Goal: Task Accomplishment & Management: Manage account settings

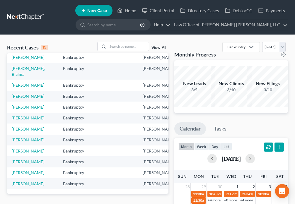
scroll to position [75, 0]
click at [18, 84] on link "[PERSON_NAME]" at bounding box center [28, 85] width 33 height 5
select select "6"
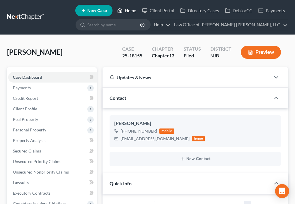
click at [125, 11] on link "Home" at bounding box center [126, 10] width 25 height 11
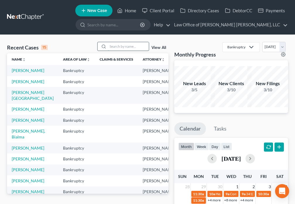
click at [115, 46] on input "search" at bounding box center [128, 46] width 41 height 8
type input "[PERSON_NAME]"
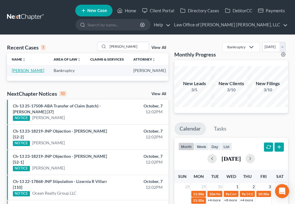
click at [16, 72] on link "[PERSON_NAME]" at bounding box center [28, 70] width 33 height 5
select select "6"
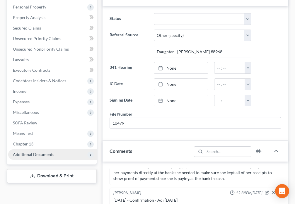
scroll to position [109, 0]
click at [52, 155] on span "Additional Documents" at bounding box center [33, 154] width 41 height 5
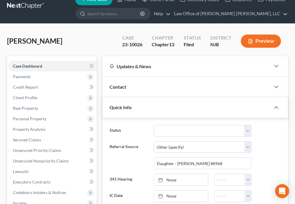
scroll to position [0, 0]
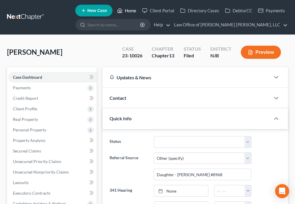
click at [122, 10] on icon at bounding box center [119, 10] width 5 height 7
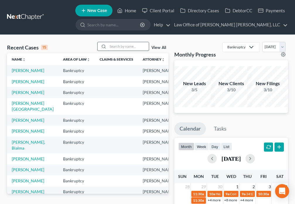
click at [114, 47] on input "search" at bounding box center [128, 46] width 41 height 8
type input "[PERSON_NAME]"
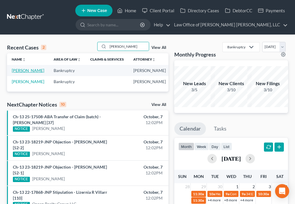
click at [20, 73] on link "[PERSON_NAME]" at bounding box center [28, 70] width 33 height 5
select select "6"
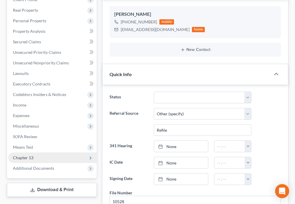
scroll to position [178, 0]
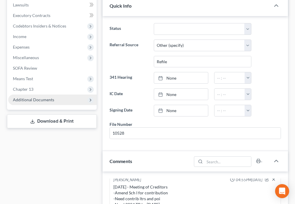
click at [42, 101] on span "Additional Documents" at bounding box center [33, 99] width 41 height 5
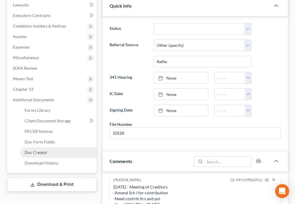
click at [47, 152] on link "Doc Creator" at bounding box center [58, 152] width 77 height 11
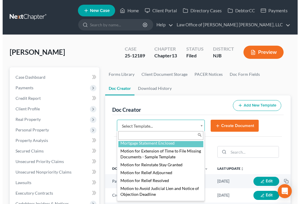
scroll to position [574, 0]
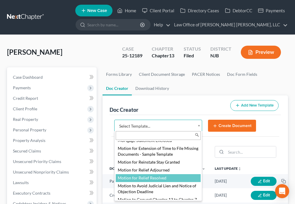
select select "88885"
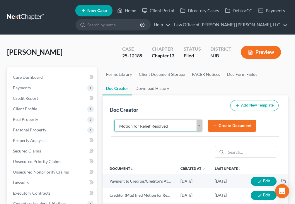
click at [220, 126] on button "Create Document" at bounding box center [232, 126] width 48 height 12
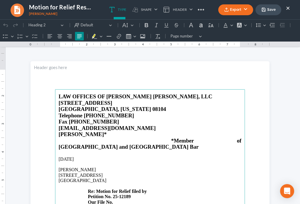
scroll to position [0, 0]
click at [152, 180] on p "[STREET_ADDRESS] Re: Motion for Relief filed by Petition No. 25-12189 Our File …" at bounding box center [150, 189] width 183 height 32
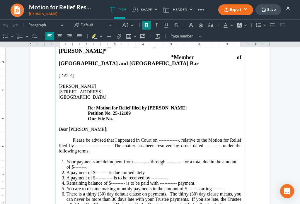
scroll to position [82, 0]
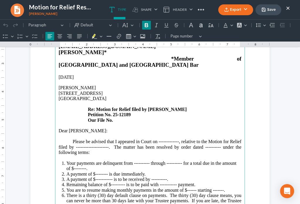
click at [119, 107] on p "[STREET_ADDRESS] Re: Motion for Relief filed by Selene Petition No. 25-12189 Ou…" at bounding box center [150, 107] width 183 height 32
click at [176, 139] on p "Please be advised that I appeared in Court on -------------, relative to the Mo…" at bounding box center [150, 147] width 183 height 16
click at [127, 139] on p "Please be advised that I appeared in Court on [DATE], relative to the Motion fo…" at bounding box center [150, 147] width 183 height 16
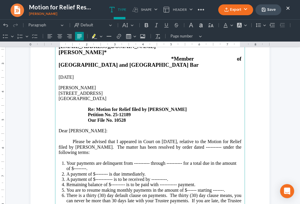
click at [218, 139] on p "Please be advised that I appeared in Court on [DATE], relative to the Motion fo…" at bounding box center [150, 147] width 183 height 16
click at [179, 139] on p "Please be advised that I appeared in Court on [DATE], relative to the Motion fo…" at bounding box center [150, 147] width 183 height 16
click at [147, 161] on li "Your payments are delinquent from ---------- through ---------- for a total due…" at bounding box center [154, 166] width 175 height 11
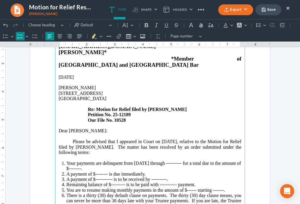
click at [176, 161] on li "Your payments are delinquent from [DATE] through ---------- for a total due in …" at bounding box center [154, 166] width 175 height 11
drag, startPoint x: 73, startPoint y: 156, endPoint x: 131, endPoint y: 126, distance: 65.1
click at [76, 161] on li "Your payments are delinquent from [DATE] through [DATE] for a total due in the …" at bounding box center [154, 166] width 175 height 11
click at [160, 161] on li "Your payments are delinquent from [DATE] through [DATE] for a total due in the …" at bounding box center [154, 166] width 175 height 11
click at [105, 172] on li "A payment of $-------- is due immediately." at bounding box center [154, 174] width 175 height 5
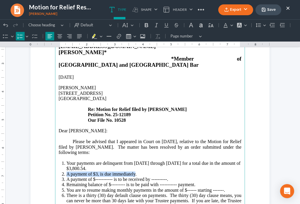
drag, startPoint x: 64, startPoint y: 163, endPoint x: 133, endPoint y: 161, distance: 68.6
click at [133, 172] on li "A payment of $3, is due immediately." at bounding box center [154, 174] width 175 height 5
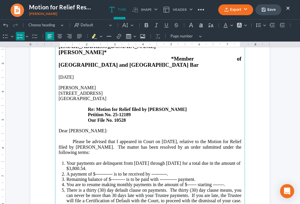
click at [111, 172] on li "A payment of $----------- is to be received by ----------." at bounding box center [154, 174] width 175 height 5
click at [110, 172] on li "A payment of $----------- is to be received by ----------." at bounding box center [154, 174] width 175 height 5
click at [164, 172] on li "A payment of $3,800.54 is to be received by ----------." at bounding box center [154, 174] width 175 height 5
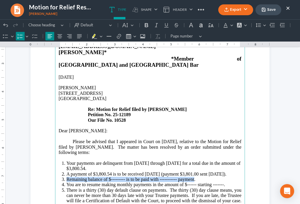
drag, startPoint x: 64, startPoint y: 166, endPoint x: 192, endPoint y: 165, distance: 127.8
click at [192, 177] on li "Remaining balance of $--------- is to be paid with ----------- payment." at bounding box center [154, 179] width 175 height 5
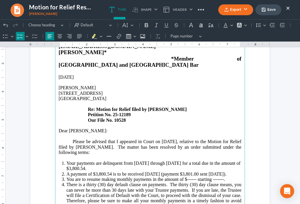
click at [193, 177] on li "You are to resume making monthly payments in the amount of $------ starting ---…" at bounding box center [154, 179] width 175 height 5
click at [224, 177] on li "You are to resume making monthly payments in the amount of $950.69 starting ---…" at bounding box center [154, 179] width 175 height 5
click at [220, 139] on p "Please be advised that I appeared in Court on [DATE], relative to the Motion fo…" at bounding box center [150, 147] width 183 height 16
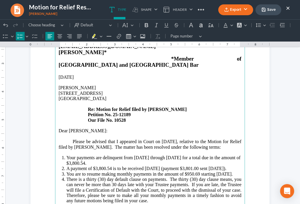
click at [227, 155] on li "Your payments are delinquent from [DATE] through [DATE] for a total due in the …" at bounding box center [154, 160] width 175 height 11
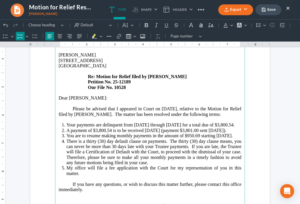
scroll to position [116, 0]
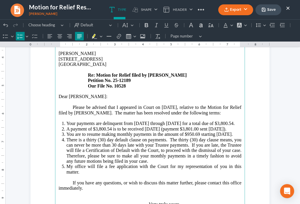
click at [216, 137] on li "There is a thirty (30) day default clause on payments. The thirty (30) day clau…" at bounding box center [154, 150] width 175 height 27
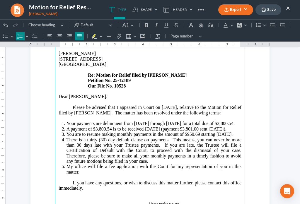
click at [137, 137] on li "There is a thirty (30) day default clause on payments. This means, you can neve…" at bounding box center [154, 150] width 175 height 27
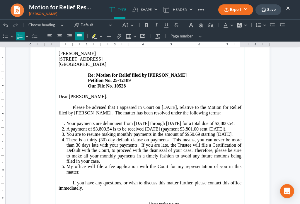
click at [168, 137] on li "There is a thirty (30) day default clause on payments. This means, you can neve…" at bounding box center [154, 150] width 175 height 27
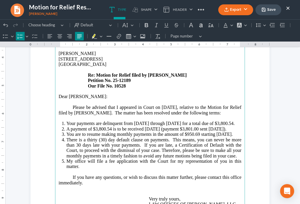
click at [223, 137] on li "There is a thirty (30) day default clause on payments. This means, you can neve…" at bounding box center [154, 148] width 175 height 22
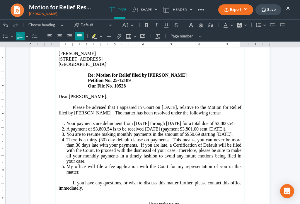
click at [91, 138] on li "There is a thirty (30) day default clause on payments. This means, you can neve…" at bounding box center [154, 150] width 175 height 27
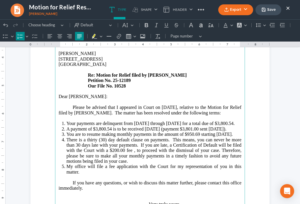
click at [194, 137] on li "There is a thirty (30) day default clause on payments. This means, you can neve…" at bounding box center [154, 150] width 175 height 27
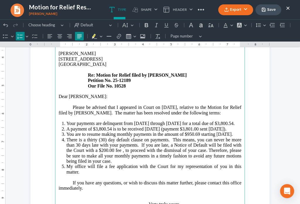
click at [203, 139] on li "There is a thirty (30) day default clause on payments. This means, you can neve…" at bounding box center [154, 150] width 175 height 27
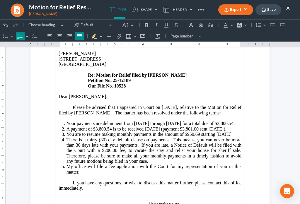
click at [167, 151] on li "There is a thirty (30) day default clause on payments. This means, you can neve…" at bounding box center [154, 150] width 175 height 27
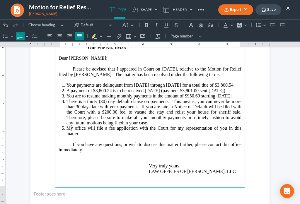
scroll to position [144, 0]
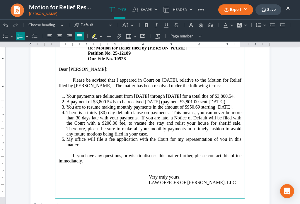
click at [94, 153] on p "If you have any questions, or wish to discuss this matter further, please conta…" at bounding box center [150, 169] width 183 height 32
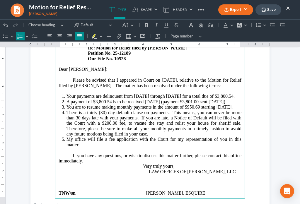
click at [152, 123] on li "There is a thirty (30) day default clause on payments. This means, you can neve…" at bounding box center [154, 123] width 175 height 27
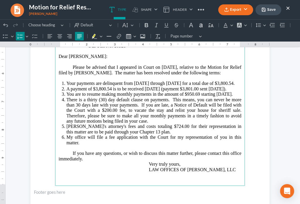
scroll to position [157, 0]
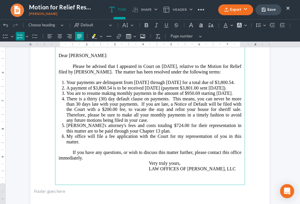
click at [183, 134] on li "My office will file a fee application with the Court for my representation of y…" at bounding box center [154, 142] width 175 height 16
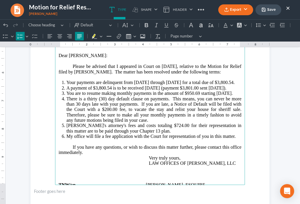
click at [189, 145] on p "If you have any questions, or wish to discuss this matter further, please conta…" at bounding box center [150, 156] width 183 height 22
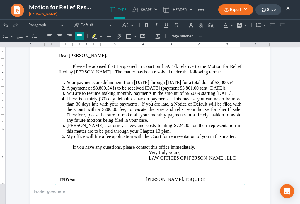
click at [196, 145] on p "If you have any questions, please contact this office immediately. Very truly y…" at bounding box center [150, 153] width 183 height 16
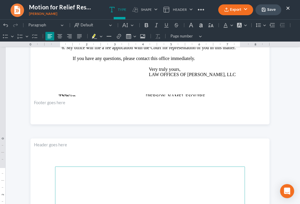
scroll to position [185, 0]
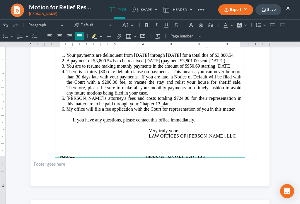
click at [237, 123] on p "⁠⁠⁠⁠⁠⁠⁠ Very truly yours, LAW OFFICES OF [PERSON_NAME], LLC" at bounding box center [150, 131] width 183 height 16
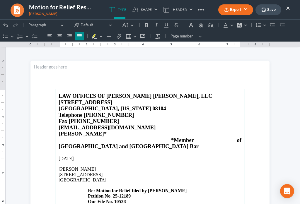
scroll to position [0, 0]
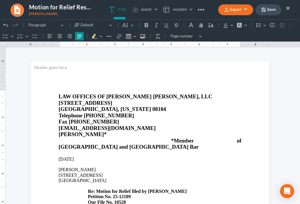
click at [270, 8] on button "Save" at bounding box center [268, 9] width 26 height 11
click at [227, 13] on button "Export" at bounding box center [235, 9] width 35 height 11
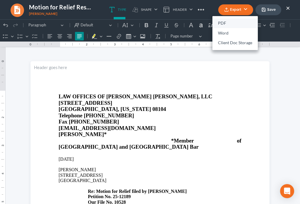
click at [226, 24] on link "PDF" at bounding box center [234, 23] width 45 height 10
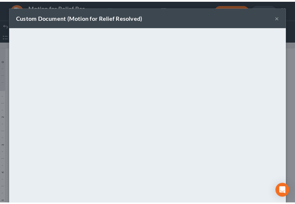
scroll to position [41, 0]
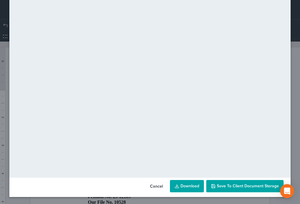
click at [248, 190] on button "Save to Client Document Storage" at bounding box center [244, 186] width 77 height 12
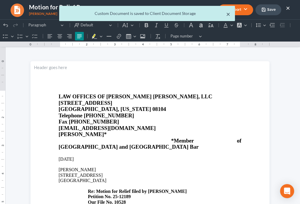
click at [228, 15] on button "×" at bounding box center [228, 14] width 4 height 7
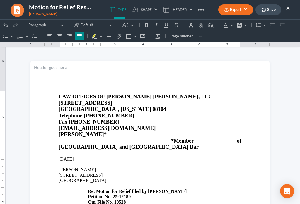
click at [289, 7] on button "×" at bounding box center [288, 7] width 4 height 7
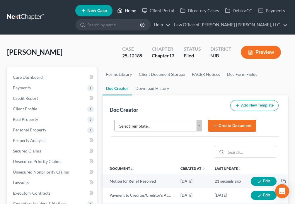
click at [118, 12] on icon at bounding box center [120, 10] width 4 height 4
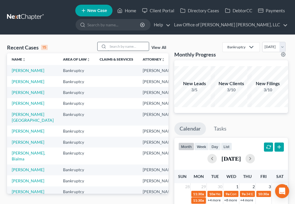
click at [120, 47] on input "search" at bounding box center [128, 46] width 41 height 8
type input "[PERSON_NAME]"
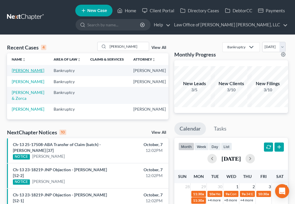
click at [17, 70] on link "[PERSON_NAME]" at bounding box center [28, 70] width 33 height 5
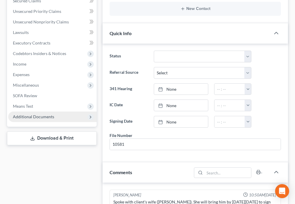
scroll to position [163, 0]
click at [54, 116] on span "Additional Documents" at bounding box center [52, 117] width 88 height 11
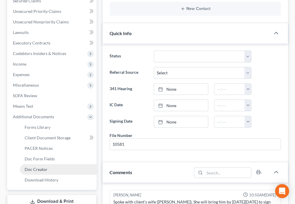
click at [41, 170] on span "Doc Creator" at bounding box center [36, 169] width 23 height 5
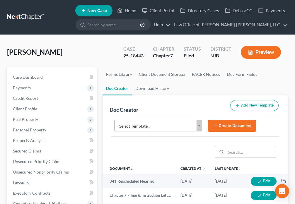
click at [198, 127] on body "Home New Case Client Portal Directory Cases DebtorCC Payments Law Office of [PE…" at bounding box center [147, 190] width 295 height 381
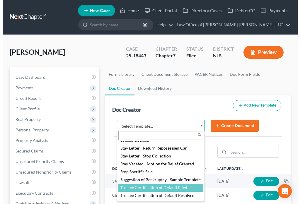
scroll to position [807, 0]
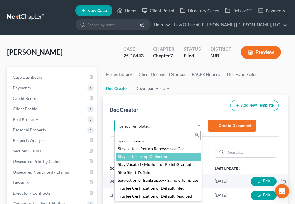
select select "88714"
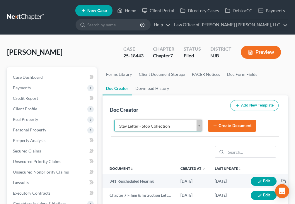
click at [227, 124] on button "Create Document" at bounding box center [232, 126] width 48 height 12
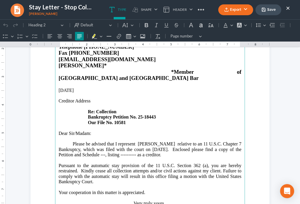
scroll to position [0, 0]
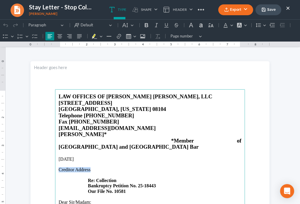
drag, startPoint x: 55, startPoint y: 157, endPoint x: 88, endPoint y: 158, distance: 33.4
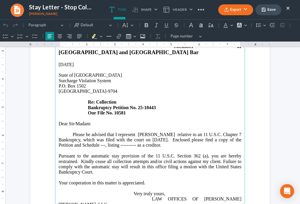
scroll to position [96, 0]
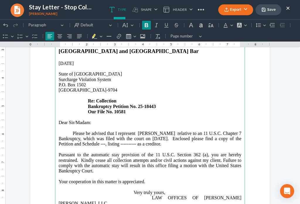
drag, startPoint x: 115, startPoint y: 88, endPoint x: 94, endPoint y: 88, distance: 21.1
click at [94, 98] on strong "Re: Collection" at bounding box center [102, 100] width 28 height 5
click at [158, 94] on p "[GEOGRAPHIC_DATA]-9704 Re: [PERSON_NAME] Bankruptcy Petition No. 25-18443 Our F…" at bounding box center [150, 101] width 183 height 27
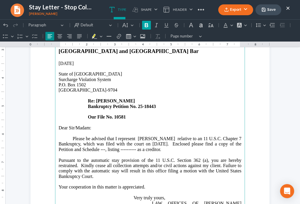
click at [149, 23] on icon "Editor toolbar" at bounding box center [147, 25] width 6 height 6
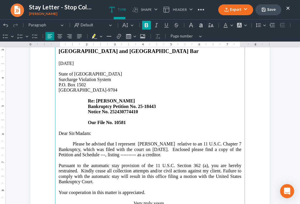
click at [145, 25] on icon "Editor toolbar" at bounding box center [147, 25] width 4 height 4
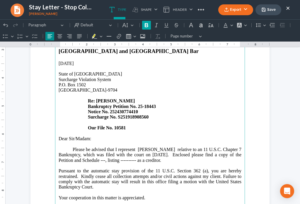
click at [146, 25] on icon "Editor toolbar" at bounding box center [147, 25] width 4 height 4
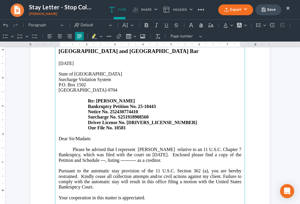
click at [103, 149] on p "Please be advised that I represent [PERSON_NAME] relative to an 11 U.S.C. Chapt…" at bounding box center [150, 155] width 183 height 16
click at [136, 149] on p "Please be advised that I represent [PERSON_NAME] relative to an 11 U.S.C. Chapt…" at bounding box center [150, 155] width 183 height 16
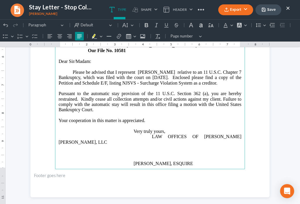
scroll to position [157, 0]
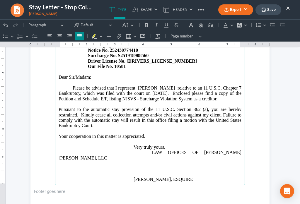
click at [231, 141] on p "Your cooperation in this matter is appreciated. Very truly yours, LAW OFFICES O…" at bounding box center [150, 147] width 183 height 27
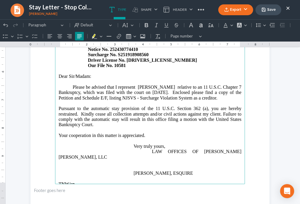
scroll to position [178, 0]
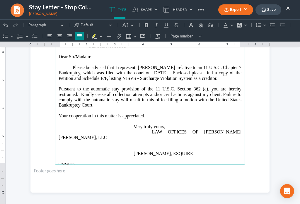
click at [234, 120] on p "Your cooperation in this matter is appreciated. Very truly yours, LAW OFFICES O…" at bounding box center [150, 129] width 183 height 32
click at [232, 120] on p "Your cooperation in this matter is appreciated. Very truly yours, LAW OFFICES O…" at bounding box center [150, 129] width 183 height 32
click at [229, 120] on p "Your cooperation in this matter is appreciated. Very truly yours, LAW OFFICES O…" at bounding box center [150, 129] width 183 height 32
click at [59, 156] on p "Rich Text Editor, page-0-main" at bounding box center [150, 158] width 183 height 5
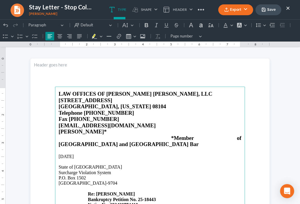
scroll to position [0, 0]
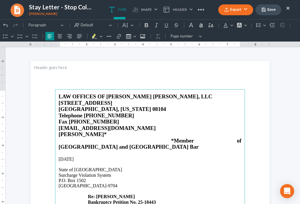
click at [265, 13] on button "Save" at bounding box center [268, 9] width 26 height 11
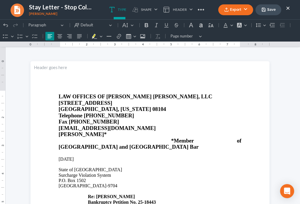
click at [235, 9] on button "Export" at bounding box center [235, 9] width 35 height 11
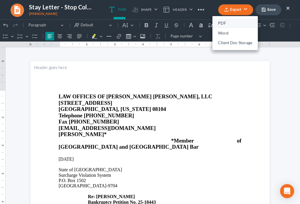
click at [222, 23] on link "PDF" at bounding box center [234, 23] width 45 height 10
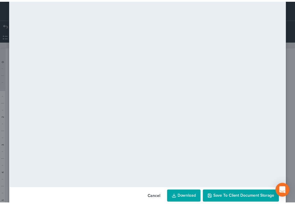
scroll to position [41, 0]
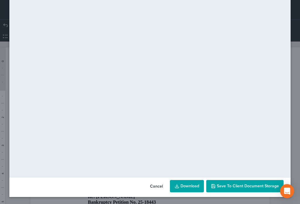
click at [247, 186] on span "Save to Client Document Storage" at bounding box center [248, 186] width 62 height 5
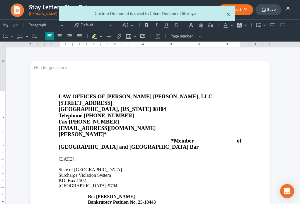
click at [227, 17] on button "×" at bounding box center [228, 14] width 4 height 7
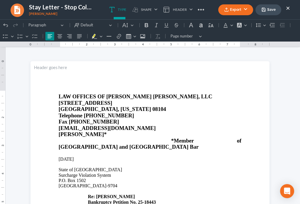
click at [286, 9] on button "×" at bounding box center [288, 7] width 4 height 7
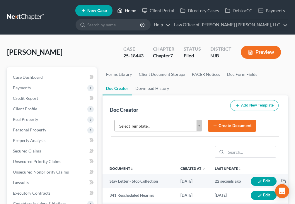
click at [120, 13] on icon at bounding box center [120, 10] width 4 height 4
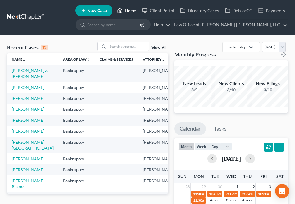
click at [125, 10] on link "Home" at bounding box center [126, 10] width 25 height 11
click at [125, 47] on input "search" at bounding box center [128, 46] width 41 height 8
type input "[PERSON_NAME]"
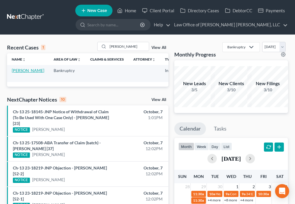
click at [17, 71] on link "[PERSON_NAME]" at bounding box center [28, 70] width 33 height 5
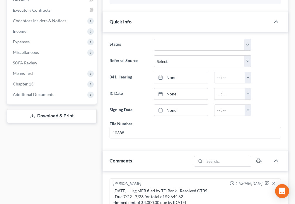
scroll to position [205, 0]
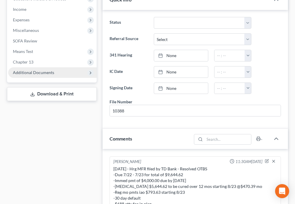
click at [37, 76] on span "Additional Documents" at bounding box center [52, 72] width 88 height 11
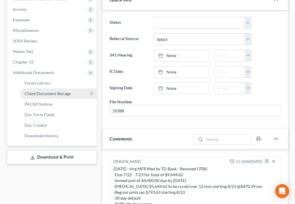
click at [49, 94] on span "Client Document Storage" at bounding box center [48, 93] width 46 height 5
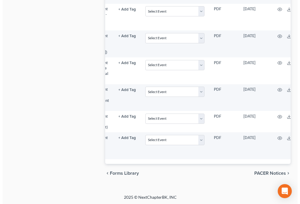
scroll to position [0, 65]
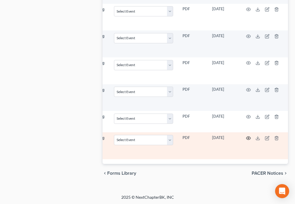
click at [249, 137] on icon "button" at bounding box center [248, 138] width 4 height 3
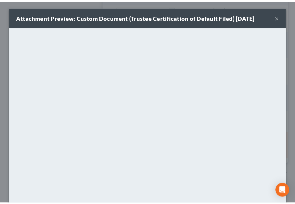
scroll to position [0, 62]
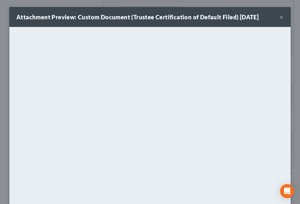
click at [280, 17] on button "×" at bounding box center [282, 16] width 4 height 7
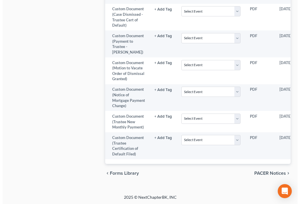
scroll to position [0, 65]
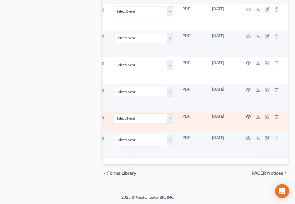
click at [248, 116] on circle "button" at bounding box center [248, 116] width 1 height 1
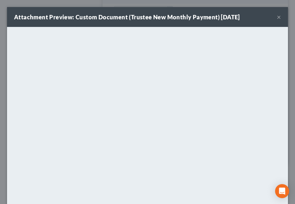
scroll to position [0, 62]
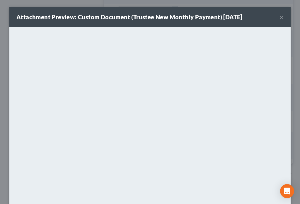
click at [280, 17] on button "×" at bounding box center [282, 16] width 4 height 7
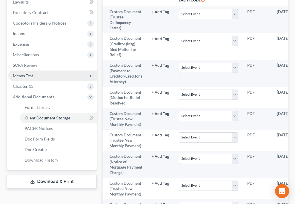
scroll to position [205, 0]
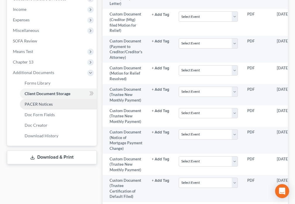
click at [41, 105] on span "PACER Notices" at bounding box center [39, 104] width 28 height 5
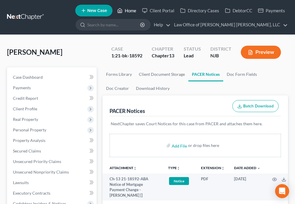
click at [120, 8] on icon at bounding box center [119, 10] width 5 height 7
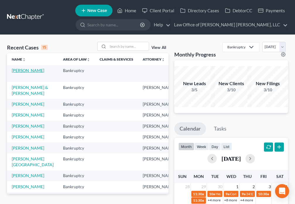
click at [19, 72] on link "[PERSON_NAME]" at bounding box center [28, 70] width 33 height 5
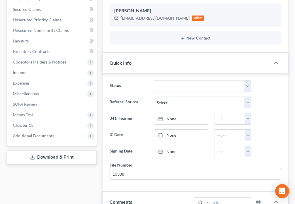
scroll to position [198, 0]
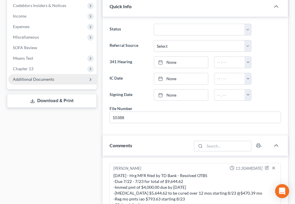
click at [36, 83] on span "Additional Documents" at bounding box center [52, 79] width 88 height 11
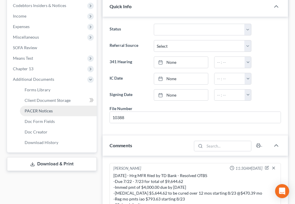
click at [42, 109] on span "PACER Notices" at bounding box center [39, 110] width 28 height 5
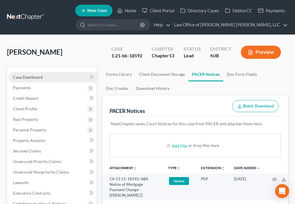
click at [35, 78] on span "Case Dashboard" at bounding box center [28, 77] width 30 height 5
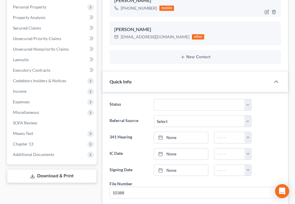
scroll to position [35, 0]
click at [152, 89] on div "Quick Info" at bounding box center [187, 81] width 168 height 20
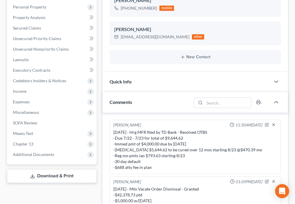
click at [152, 89] on div "Quick Info" at bounding box center [187, 81] width 168 height 20
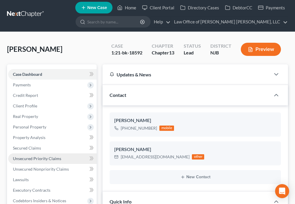
scroll to position [0, 0]
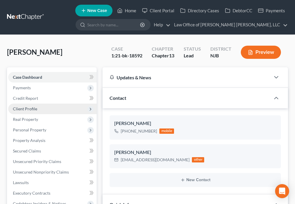
click at [43, 112] on span "Client Profile" at bounding box center [52, 109] width 88 height 11
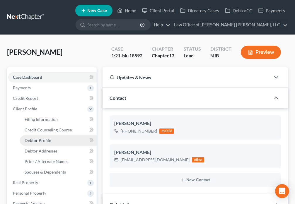
click at [58, 140] on link "Debtor Profile" at bounding box center [58, 140] width 77 height 11
select select "0"
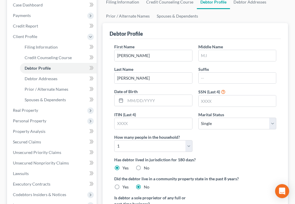
scroll to position [34, 0]
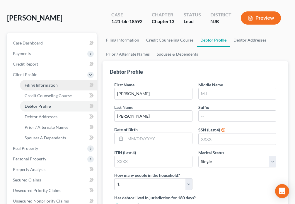
click at [47, 87] on span "Filing Information" at bounding box center [41, 85] width 33 height 5
select select "1"
select select "0"
select select "3"
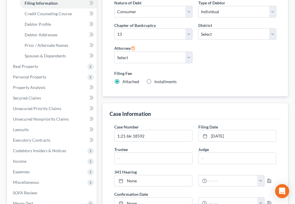
scroll to position [157, 0]
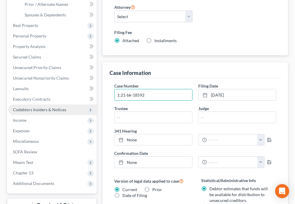
drag, startPoint x: 150, startPoint y: 96, endPoint x: 88, endPoint y: 106, distance: 63.5
click at [88, 106] on div "Petition Navigation Case Dashboard Payments Invoices Payments Payments Credit R…" at bounding box center [147, 148] width 287 height 476
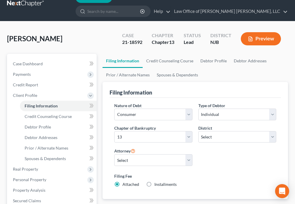
scroll to position [0, 0]
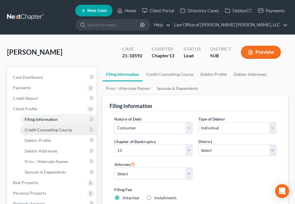
type input "21-18592"
click at [50, 132] on span "Credit Counseling Course" at bounding box center [48, 129] width 47 height 5
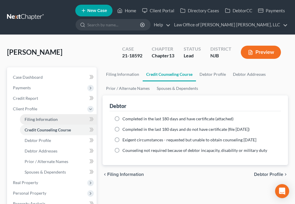
click at [47, 120] on span "Filing Information" at bounding box center [41, 119] width 33 height 5
select select "1"
select select "0"
select select "3"
select select "51"
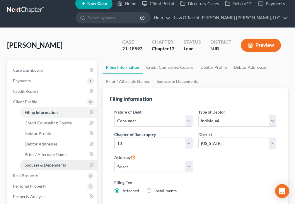
scroll to position [7, 0]
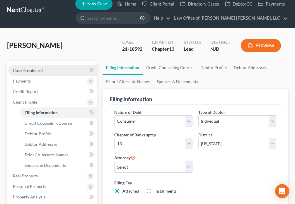
click at [23, 72] on span "Case Dashboard" at bounding box center [28, 70] width 30 height 5
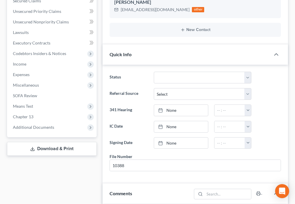
scroll to position [171, 0]
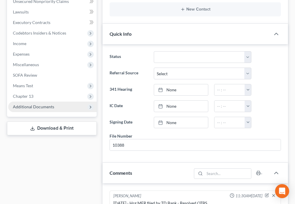
click at [42, 107] on span "Additional Documents" at bounding box center [33, 106] width 41 height 5
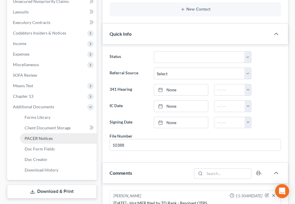
click at [46, 139] on span "PACER Notices" at bounding box center [39, 138] width 28 height 5
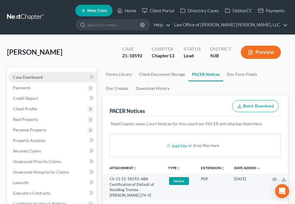
click at [38, 79] on span "Case Dashboard" at bounding box center [28, 77] width 30 height 5
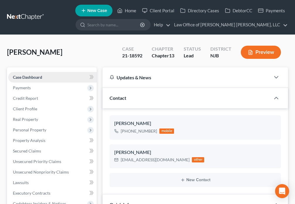
scroll to position [35, 0]
click at [126, 12] on link "Home" at bounding box center [126, 10] width 25 height 11
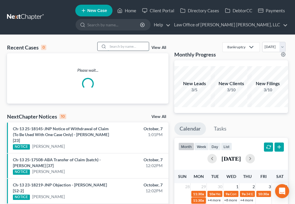
click at [120, 47] on input "search" at bounding box center [128, 46] width 41 height 8
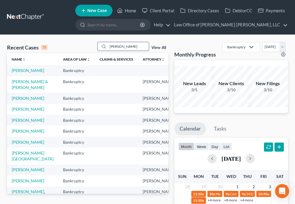
type input "[PERSON_NAME]"
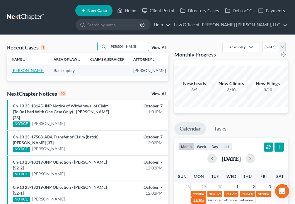
click at [17, 69] on link "[PERSON_NAME]" at bounding box center [28, 70] width 33 height 5
select select "4"
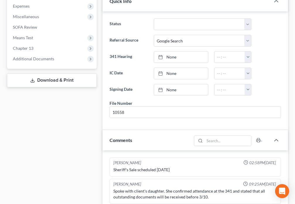
scroll to position [316, 0]
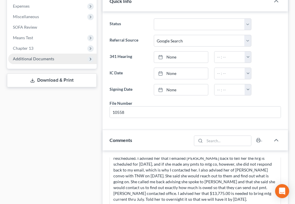
click at [41, 62] on span "Additional Documents" at bounding box center [52, 59] width 88 height 11
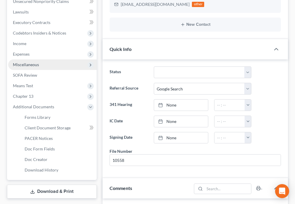
scroll to position [48, 0]
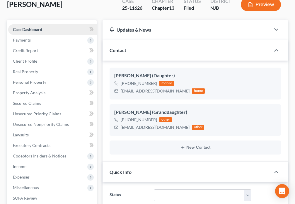
click at [36, 28] on span "Case Dashboard" at bounding box center [27, 29] width 29 height 5
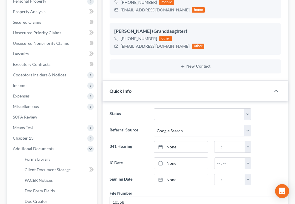
scroll to position [0, 0]
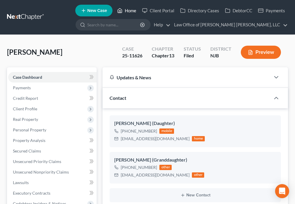
click at [118, 9] on icon at bounding box center [119, 10] width 5 height 7
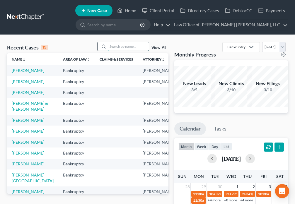
click at [125, 46] on input "search" at bounding box center [128, 46] width 41 height 8
type input "[PERSON_NAME]"
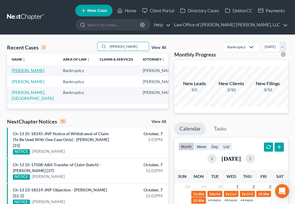
click at [16, 73] on link "[PERSON_NAME]" at bounding box center [28, 70] width 33 height 5
select select "6"
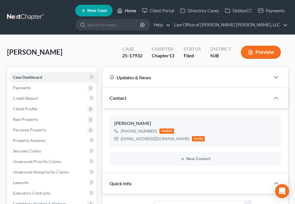
click at [119, 13] on icon at bounding box center [120, 10] width 4 height 4
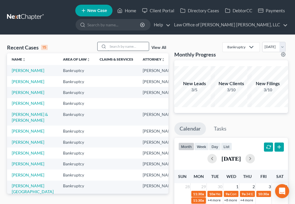
click at [127, 47] on input "search" at bounding box center [128, 46] width 41 height 8
type input "[PERSON_NAME]"
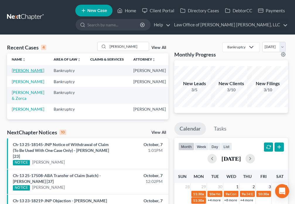
click at [17, 73] on link "[PERSON_NAME]" at bounding box center [28, 70] width 33 height 5
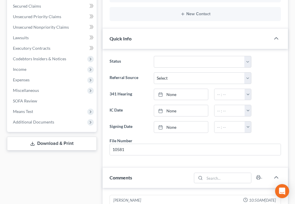
scroll to position [157, 0]
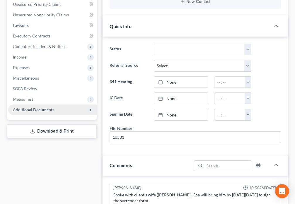
click at [48, 110] on span "Additional Documents" at bounding box center [33, 109] width 41 height 5
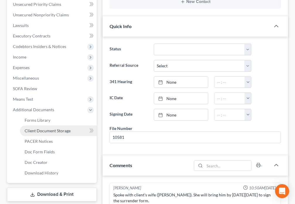
click at [52, 132] on span "Client Document Storage" at bounding box center [48, 130] width 46 height 5
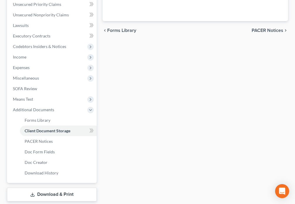
select select "9"
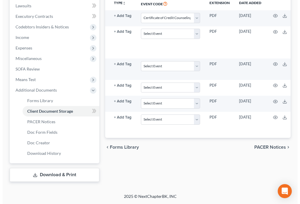
scroll to position [0, 71]
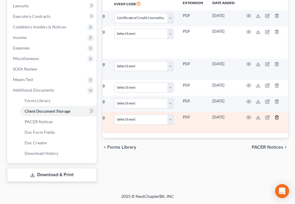
click at [275, 118] on icon "button" at bounding box center [277, 117] width 5 height 5
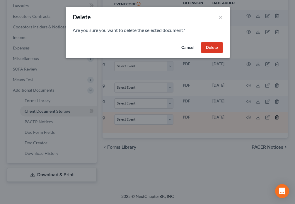
scroll to position [0, 68]
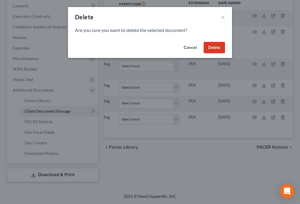
click at [213, 43] on button "Delete" at bounding box center [214, 48] width 21 height 12
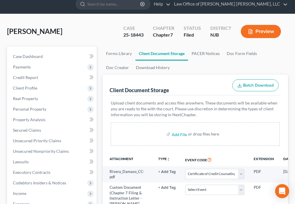
scroll to position [0, 0]
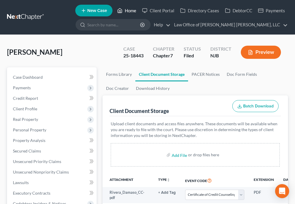
click at [125, 9] on link "Home" at bounding box center [126, 10] width 25 height 11
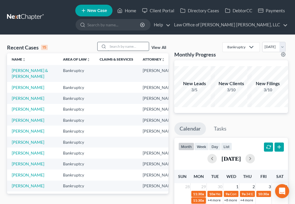
click at [121, 45] on input "search" at bounding box center [128, 46] width 41 height 8
click at [14, 148] on td "[PERSON_NAME]" at bounding box center [32, 142] width 51 height 11
click at [17, 145] on link "[PERSON_NAME]" at bounding box center [28, 142] width 33 height 5
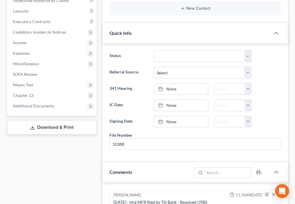
scroll to position [178, 0]
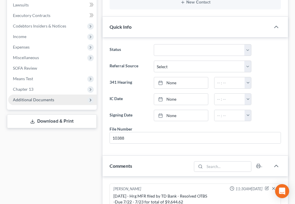
click at [44, 99] on span "Additional Documents" at bounding box center [33, 99] width 41 height 5
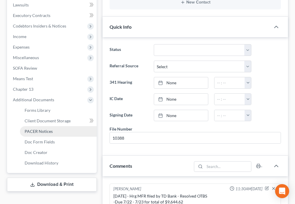
click at [42, 131] on span "PACER Notices" at bounding box center [39, 131] width 28 height 5
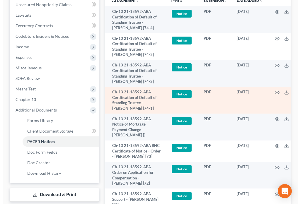
scroll to position [205, 0]
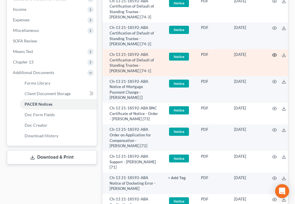
click at [272, 57] on icon "button" at bounding box center [274, 54] width 4 height 3
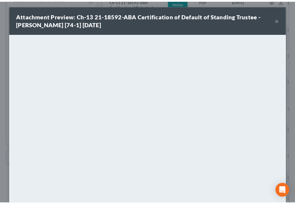
scroll to position [0, 0]
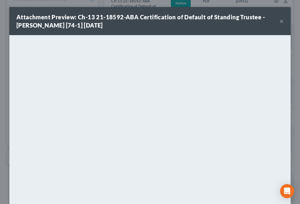
click at [280, 21] on button "×" at bounding box center [282, 21] width 4 height 7
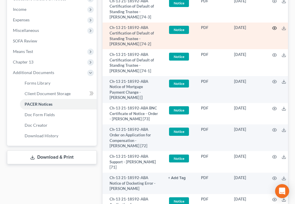
click at [272, 30] on icon "button" at bounding box center [274, 28] width 5 height 5
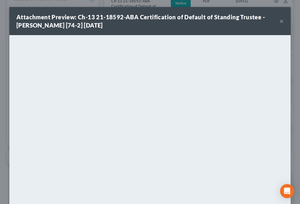
click at [280, 23] on button "×" at bounding box center [282, 21] width 4 height 7
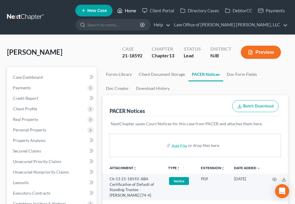
click at [126, 9] on link "Home" at bounding box center [126, 10] width 25 height 11
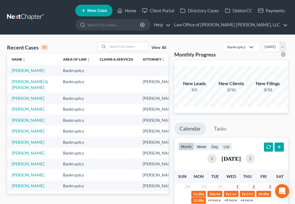
click at [118, 45] on input "search" at bounding box center [128, 46] width 41 height 8
type input "[PERSON_NAME]"
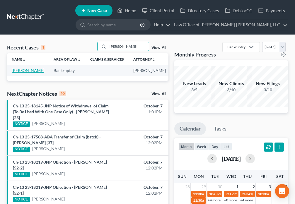
click at [19, 71] on link "[PERSON_NAME]" at bounding box center [28, 70] width 33 height 5
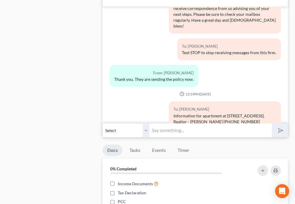
scroll to position [40, 0]
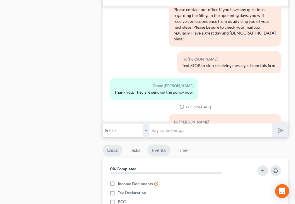
click at [158, 152] on link "Events" at bounding box center [158, 150] width 23 height 11
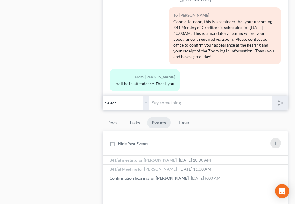
scroll to position [163, 0]
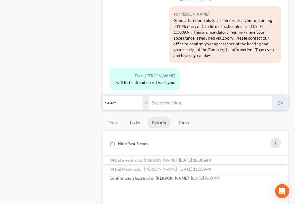
click at [184, 101] on input "text" at bounding box center [210, 103] width 122 height 14
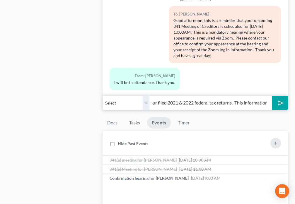
scroll to position [0, 179]
type input "Hi [PERSON_NAME], it's [PERSON_NAME] from the law office. We still need a copy …"
click at [277, 103] on icon "submit" at bounding box center [279, 103] width 8 height 8
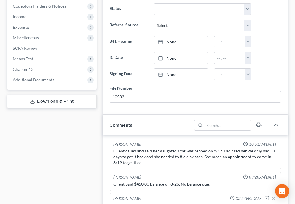
scroll to position [0, 0]
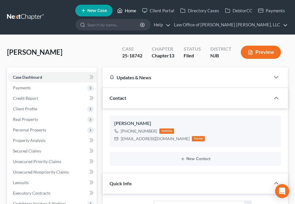
click at [122, 13] on icon at bounding box center [120, 10] width 4 height 4
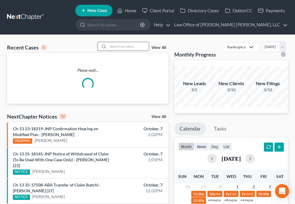
click at [122, 44] on input "search" at bounding box center [128, 46] width 41 height 8
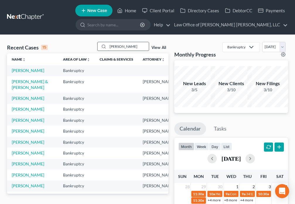
type input "[PERSON_NAME]"
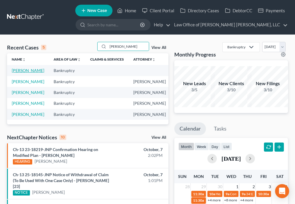
click at [17, 73] on link "[PERSON_NAME]" at bounding box center [28, 70] width 33 height 5
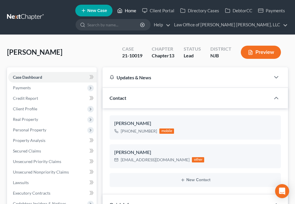
click at [127, 12] on link "Home" at bounding box center [126, 10] width 25 height 11
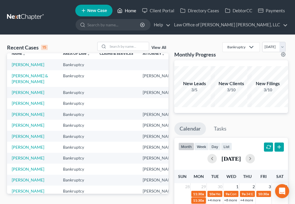
scroll to position [7, 0]
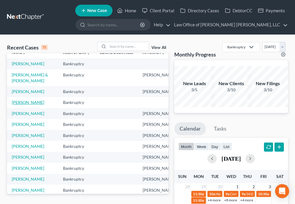
click at [17, 105] on link "[PERSON_NAME]" at bounding box center [28, 102] width 33 height 5
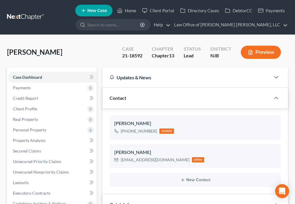
scroll to position [35, 0]
click at [121, 11] on polyline at bounding box center [119, 12] width 1 height 2
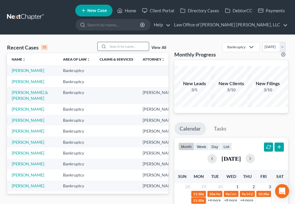
click at [122, 47] on input "search" at bounding box center [128, 46] width 41 height 8
type input "[PERSON_NAME]"
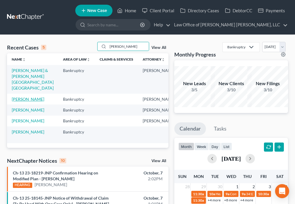
click at [14, 102] on link "[PERSON_NAME]" at bounding box center [28, 99] width 33 height 5
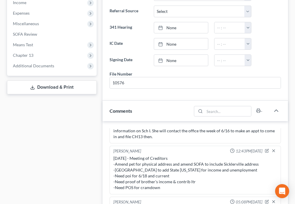
scroll to position [963, 0]
click at [42, 67] on span "Additional Documents" at bounding box center [33, 65] width 41 height 5
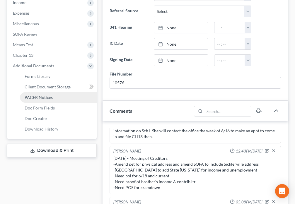
click at [42, 97] on span "PACER Notices" at bounding box center [39, 97] width 28 height 5
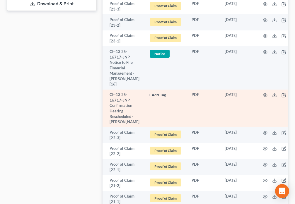
scroll to position [358, 0]
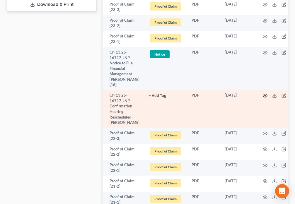
click at [263, 98] on icon "button" at bounding box center [265, 95] width 5 height 5
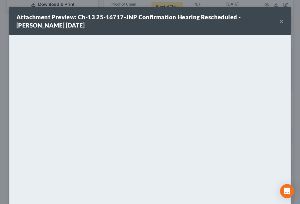
drag, startPoint x: 278, startPoint y: 22, endPoint x: 272, endPoint y: 19, distance: 6.7
click at [280, 22] on button "×" at bounding box center [282, 21] width 4 height 7
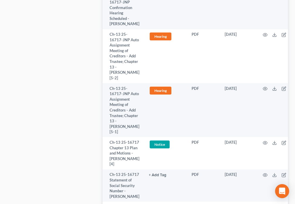
scroll to position [1445, 0]
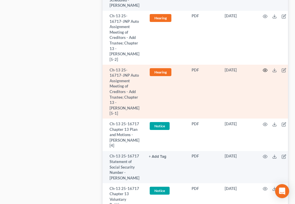
click at [263, 70] on icon "button" at bounding box center [265, 70] width 5 height 5
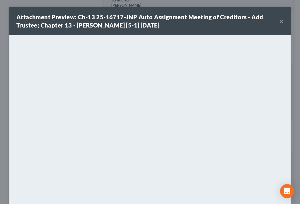
click at [280, 21] on button "×" at bounding box center [282, 21] width 4 height 7
